Goal: Information Seeking & Learning: Learn about a topic

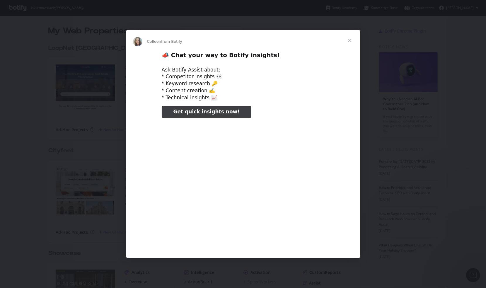
click at [347, 43] on span "Close" at bounding box center [349, 40] width 21 height 21
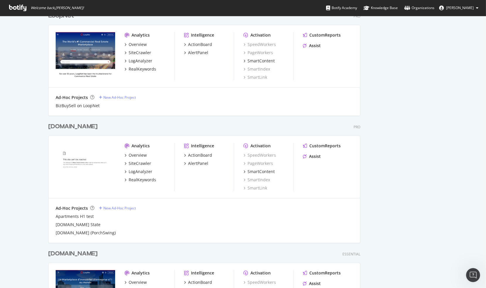
scroll to position [443, 0]
click at [141, 171] on div "LogAnalyzer" at bounding box center [141, 171] width 24 height 6
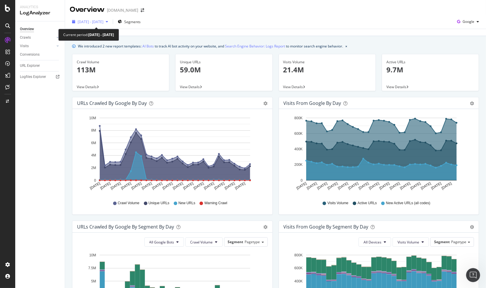
click at [100, 23] on span "[DATE] - [DATE]" at bounding box center [91, 21] width 26 height 5
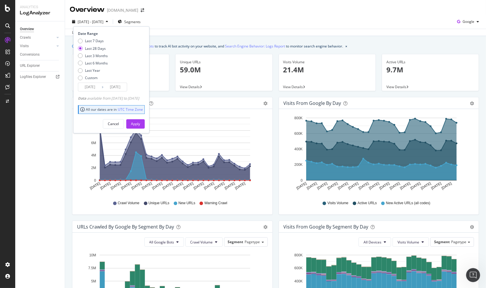
click at [201, 18] on div "[DATE] - [DATE] Segments Date Range Last 7 Days Last 28 Days Last 3 Months Last…" at bounding box center [275, 23] width 421 height 12
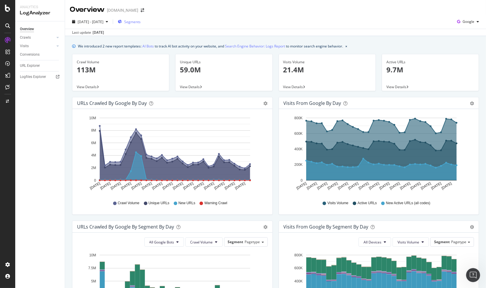
click at [141, 19] on div "Segments" at bounding box center [129, 21] width 23 height 9
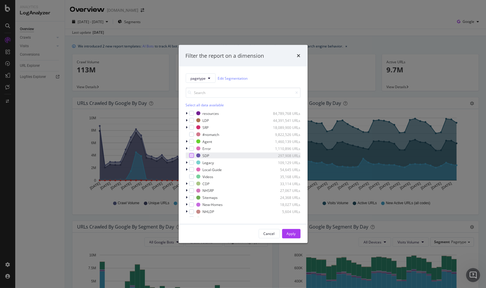
click at [190, 155] on div "modal" at bounding box center [191, 155] width 5 height 5
click at [292, 232] on div "Apply" at bounding box center [291, 233] width 9 height 5
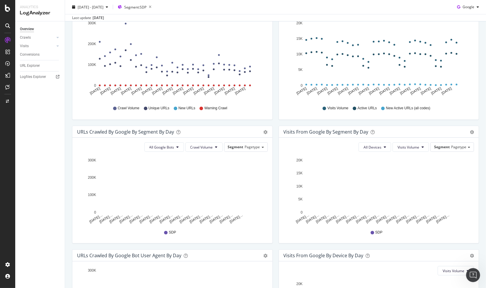
scroll to position [100, 0]
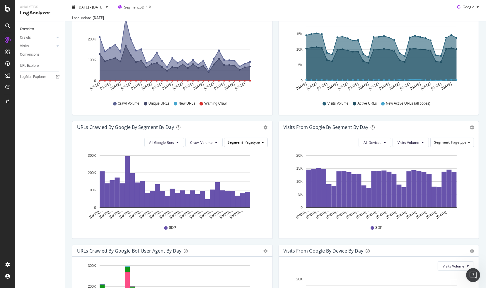
click at [257, 138] on div "Segment Pagetype" at bounding box center [245, 142] width 43 height 8
click at [257, 142] on span "Pagetype" at bounding box center [252, 142] width 15 height 5
